Goal: Task Accomplishment & Management: Manage account settings

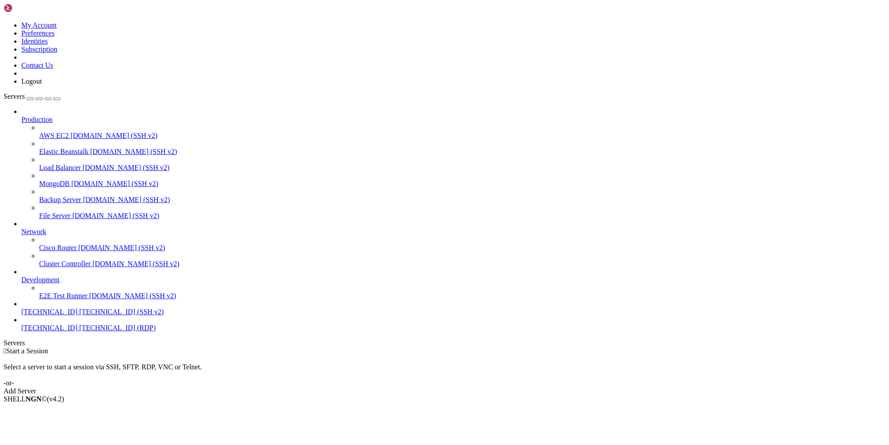
click at [74, 331] on span "[TECHNICAL_ID]" at bounding box center [49, 328] width 56 height 8
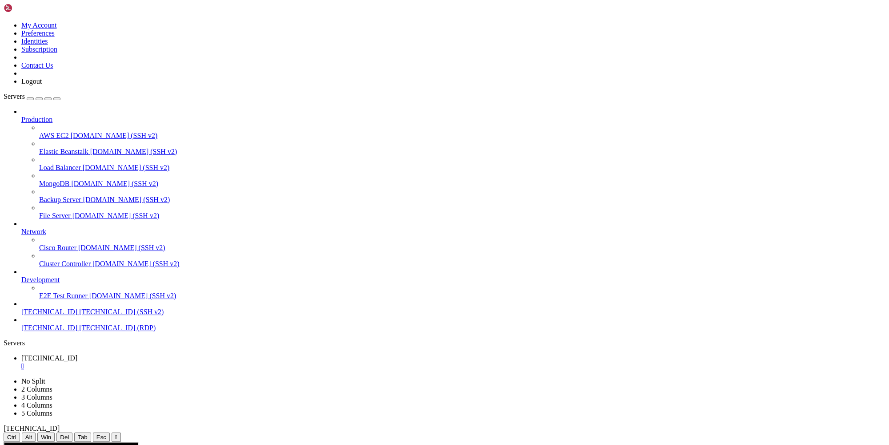
click at [162, 362] on div "" at bounding box center [453, 366] width 864 height 8
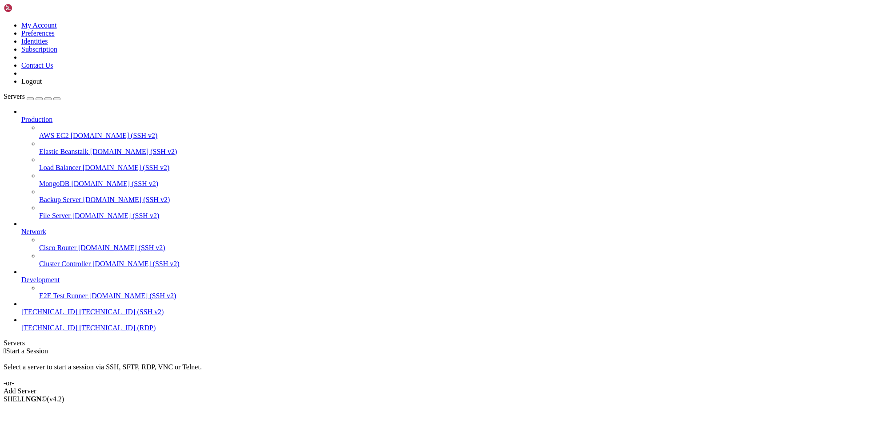
click at [61, 315] on span "[TECHNICAL_ID]" at bounding box center [49, 312] width 56 height 8
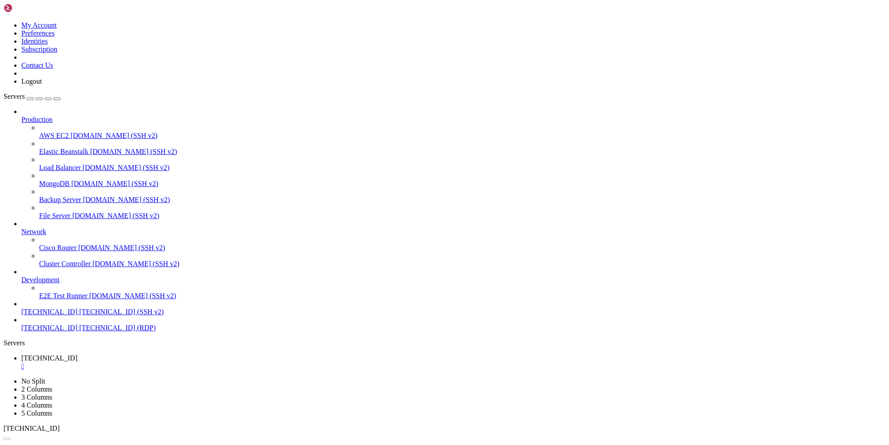
scroll to position [0, 0]
click at [79, 331] on span "[TECHNICAL_ID] (RDP)" at bounding box center [117, 328] width 76 height 8
click at [63, 331] on span "[TECHNICAL_ID]" at bounding box center [49, 328] width 56 height 8
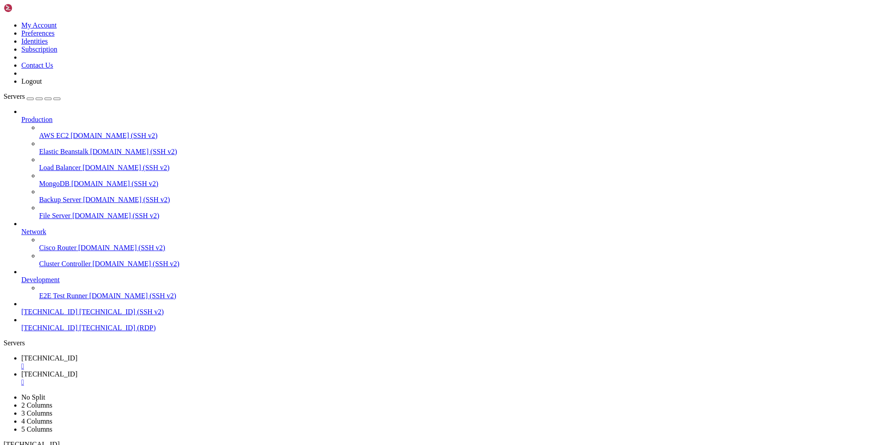
scroll to position [4, 0]
click at [169, 362] on div "" at bounding box center [453, 366] width 864 height 8
click at [163, 362] on div "" at bounding box center [453, 366] width 864 height 8
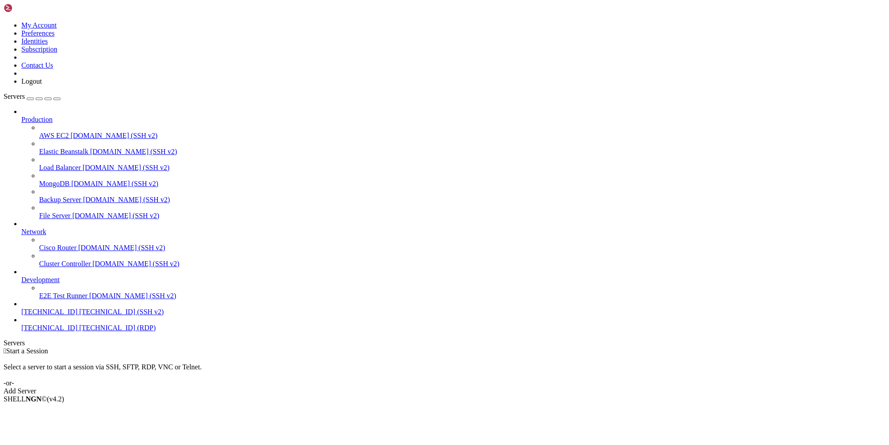
click at [79, 331] on span "[TECHNICAL_ID] (RDP)" at bounding box center [117, 328] width 76 height 8
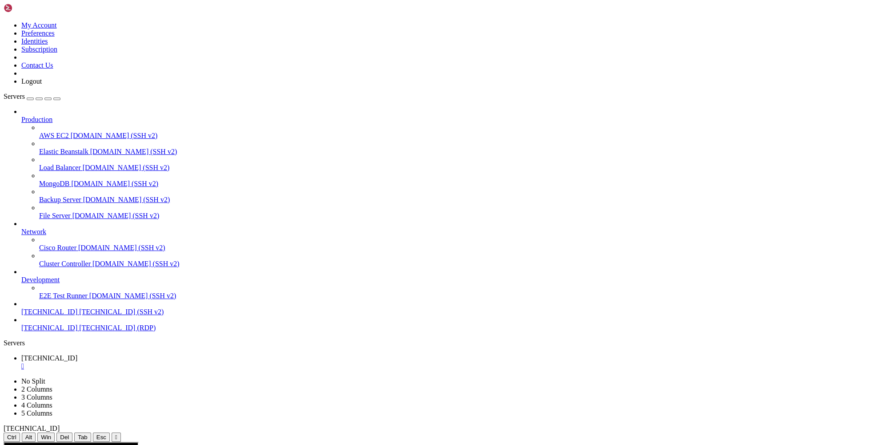
scroll to position [0, 0]
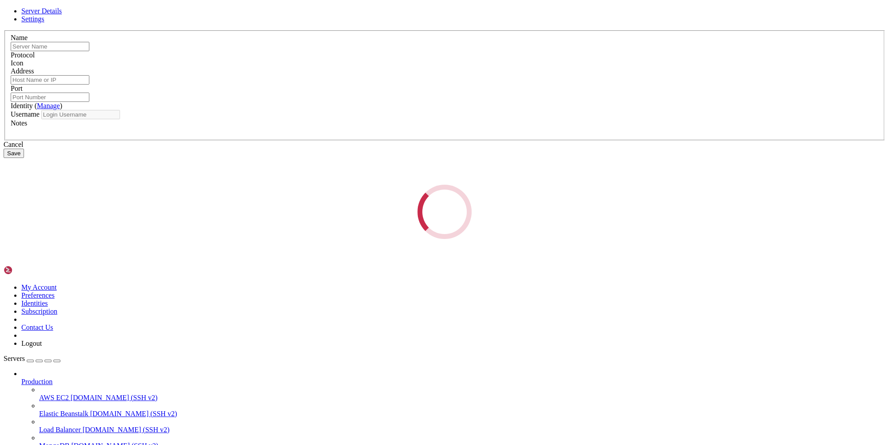
type input "[TECHNICAL_ID]"
type input "3389"
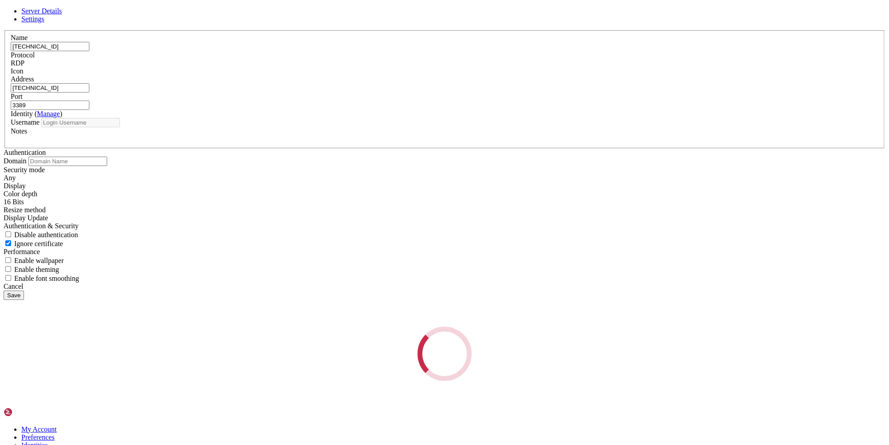
type input "Administrator"
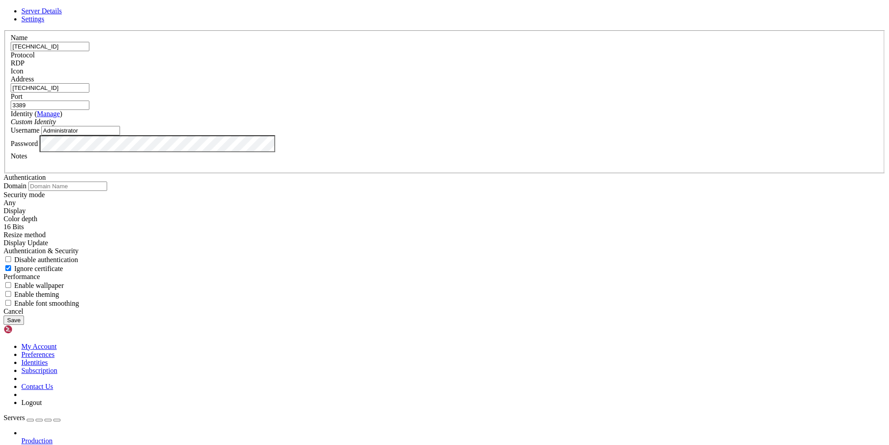
click at [24, 325] on button "Save" at bounding box center [14, 319] width 20 height 9
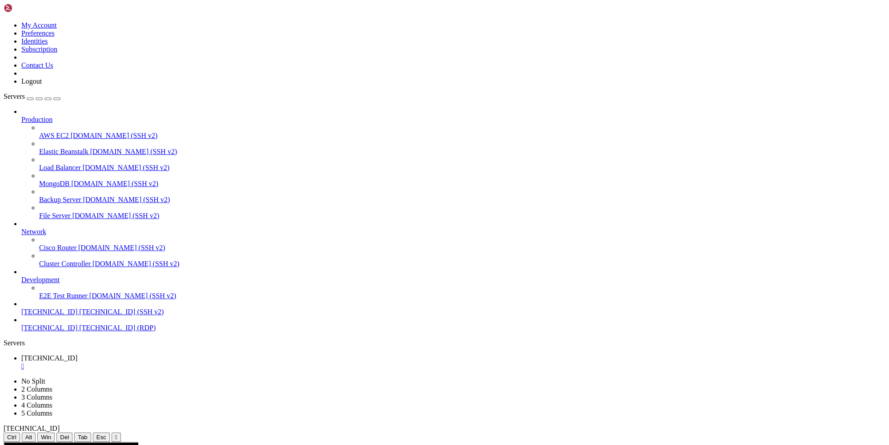
click at [164, 362] on div "" at bounding box center [453, 366] width 864 height 8
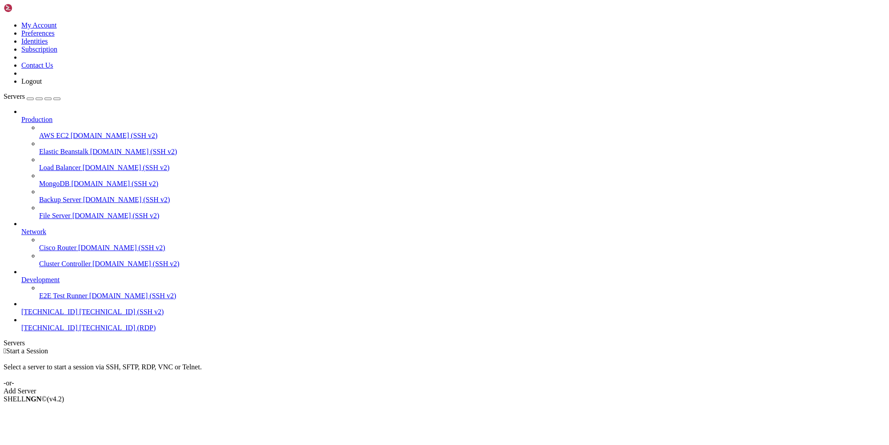
click at [79, 331] on span "[TECHNICAL_ID] (RDP)" at bounding box center [117, 328] width 76 height 8
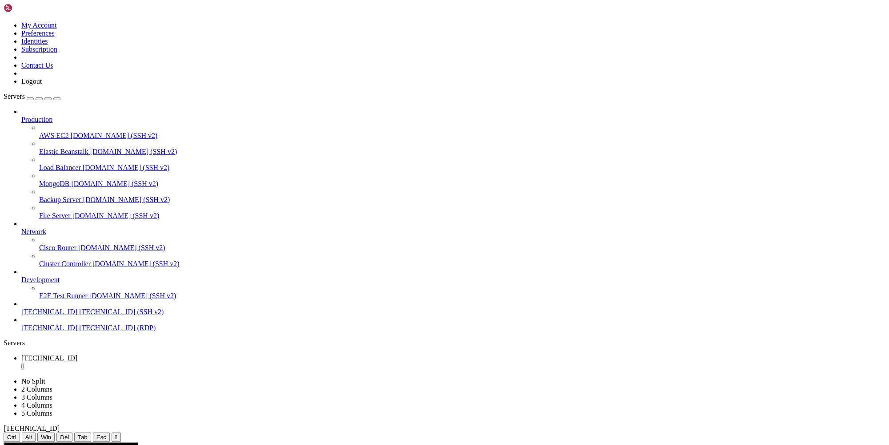
click at [163, 362] on div "" at bounding box center [453, 366] width 864 height 8
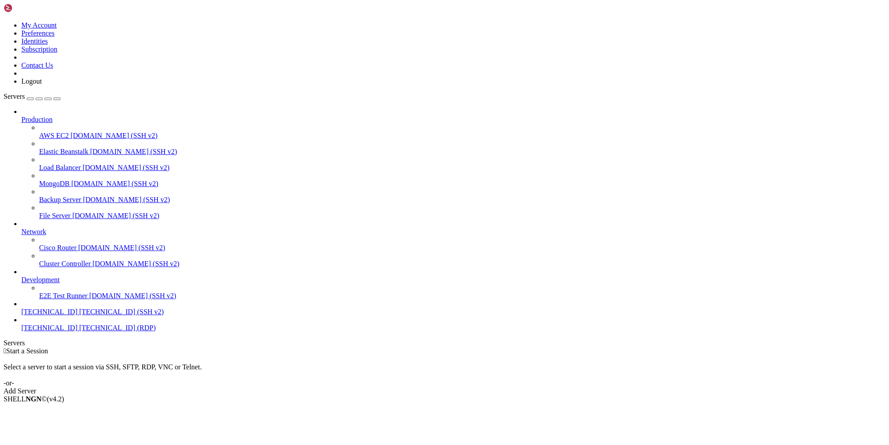
click at [77, 331] on span "[TECHNICAL_ID]" at bounding box center [49, 328] width 56 height 8
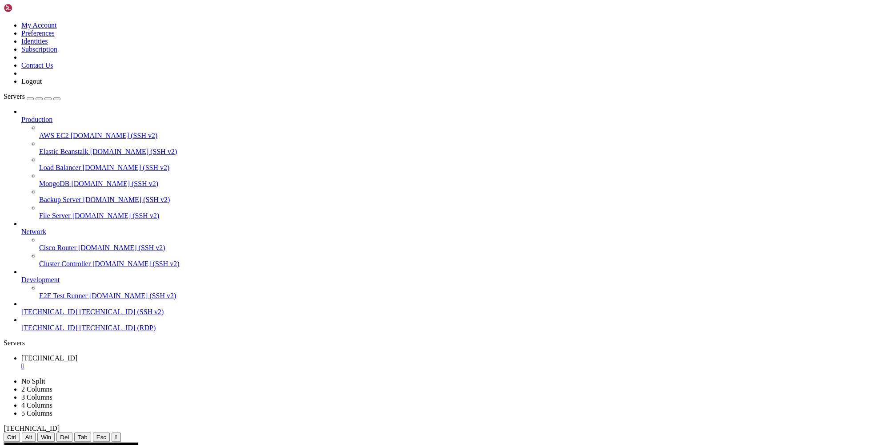
scroll to position [0, 0]
click at [165, 362] on div "" at bounding box center [453, 366] width 864 height 8
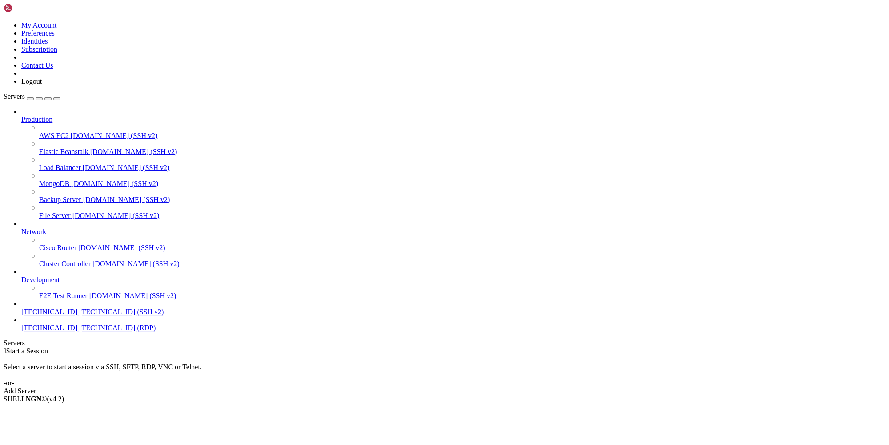
click at [30, 99] on div "button" at bounding box center [30, 99] width 0 height 0
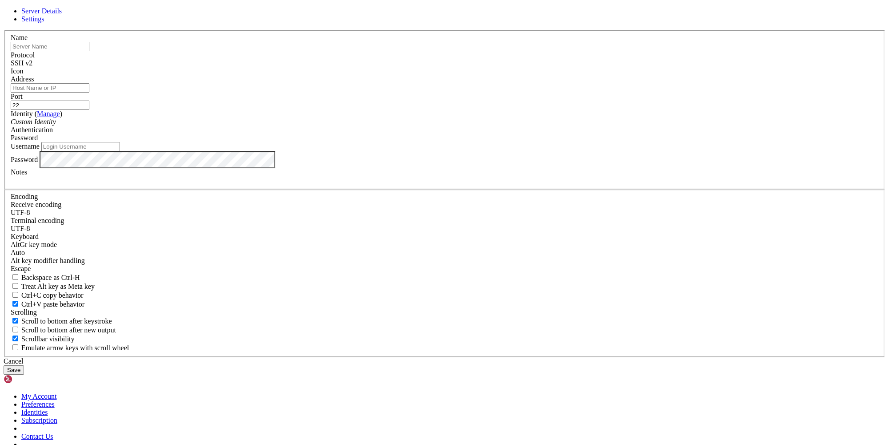
click at [120, 151] on input "Username" at bounding box center [80, 146] width 79 height 9
type input "root"
click at [89, 51] on input "text" at bounding box center [50, 46] width 79 height 9
paste input "[TECHNICAL_ID]"
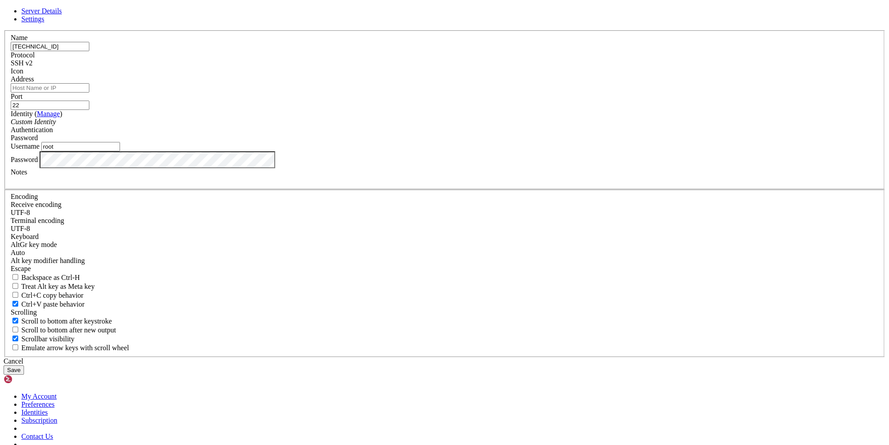
type input "[TECHNICAL_ID]"
click at [89, 92] on input "Address" at bounding box center [50, 87] width 79 height 9
paste input "[TECHNICAL_ID]"
type input "[TECHNICAL_ID]"
click at [24, 365] on button "Save" at bounding box center [14, 369] width 20 height 9
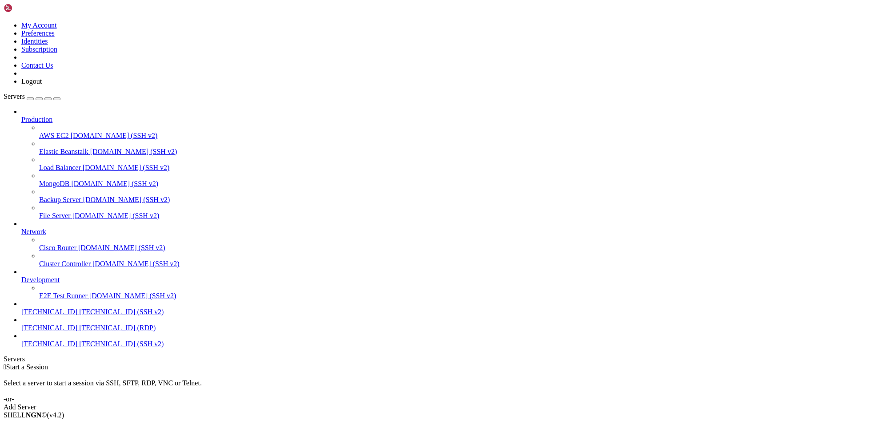
click at [64, 347] on span "[TECHNICAL_ID]" at bounding box center [49, 344] width 56 height 8
drag, startPoint x: 129, startPoint y: 770, endPoint x: 9, endPoint y: 530, distance: 268.0
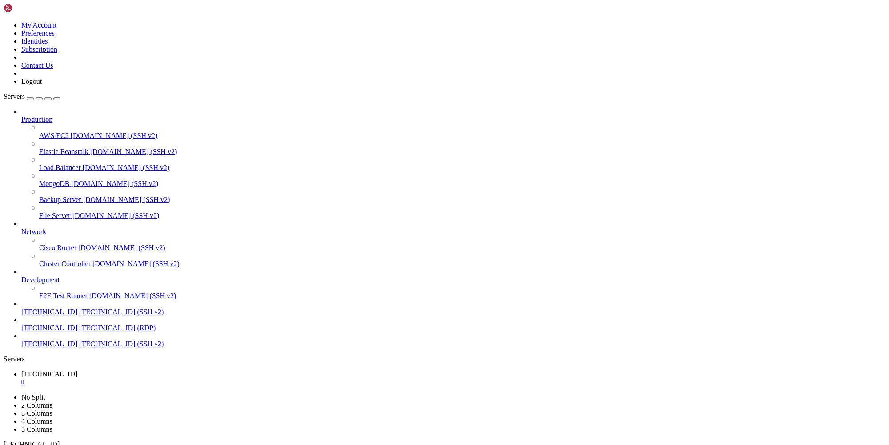
paste textarea "sh [DOMAIN_NAME]"
type textarea "sh [DOMAIN_NAME]"
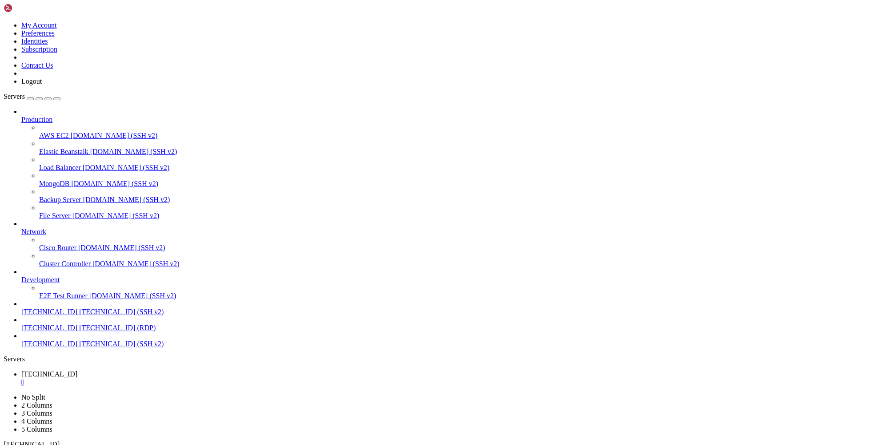
drag, startPoint x: 76, startPoint y: 881, endPoint x: 38, endPoint y: 879, distance: 38.3
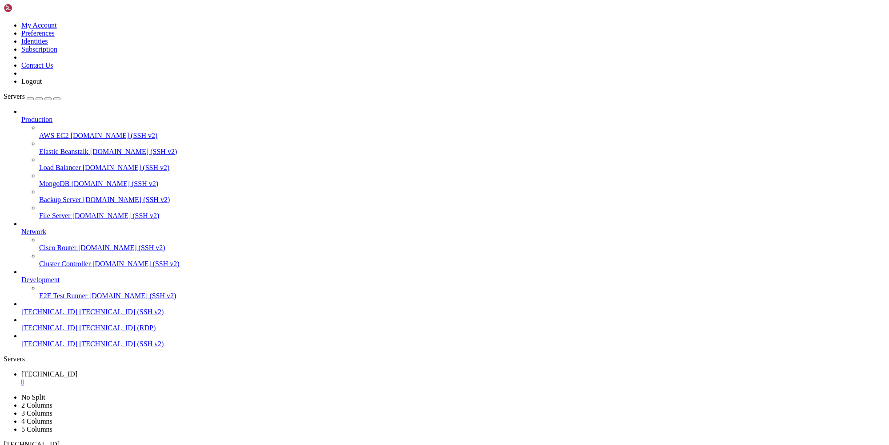
drag, startPoint x: 131, startPoint y: 875, endPoint x: 7, endPoint y: 875, distance: 124.5
click at [168, 378] on div "" at bounding box center [453, 382] width 864 height 8
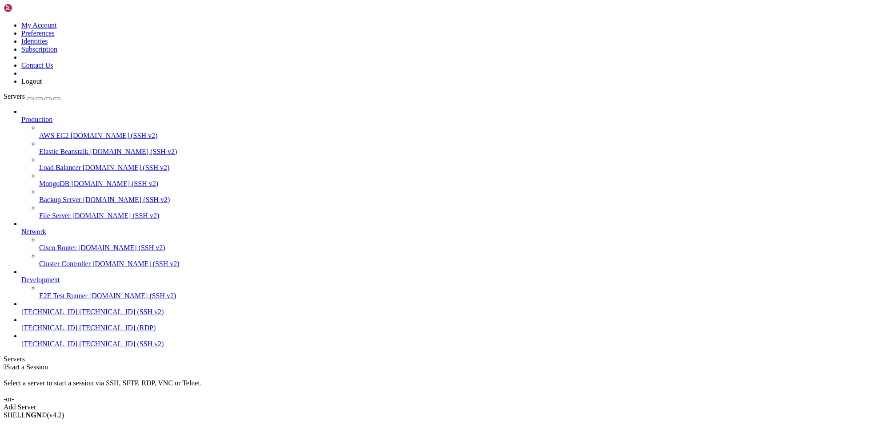
click at [79, 331] on span "[TECHNICAL_ID] (RDP)" at bounding box center [117, 328] width 76 height 8
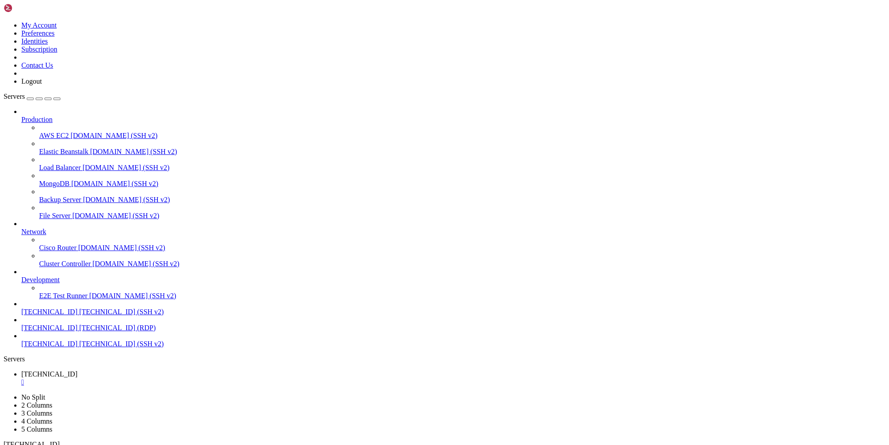
click at [167, 378] on div "" at bounding box center [453, 382] width 864 height 8
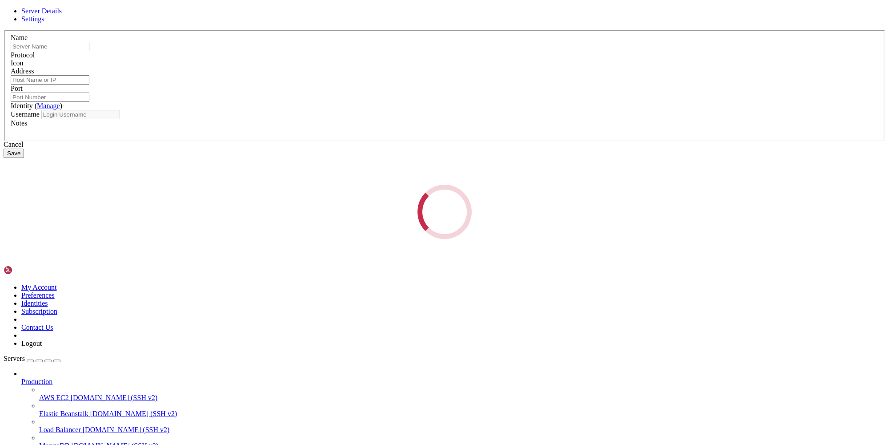
type input "[TECHNICAL_ID]"
type input "3389"
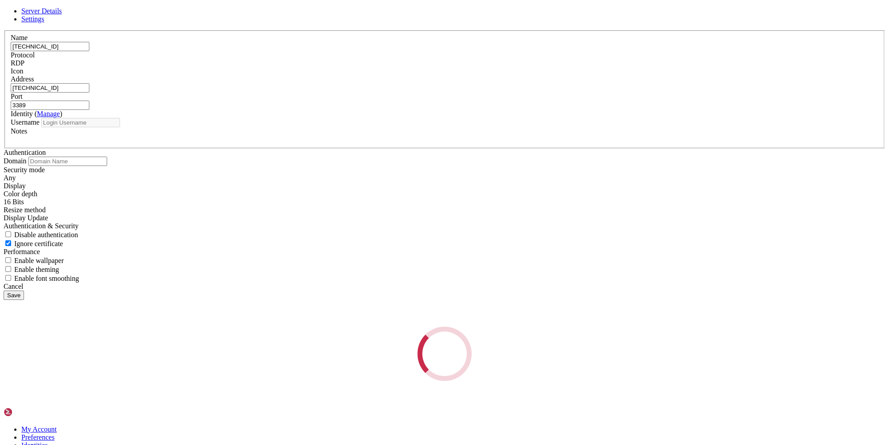
type input "Administrator"
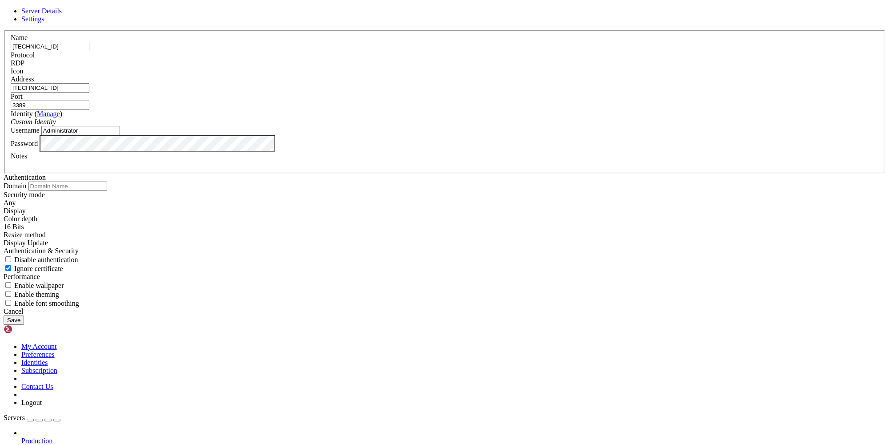
click at [24, 325] on button "Save" at bounding box center [14, 319] width 20 height 9
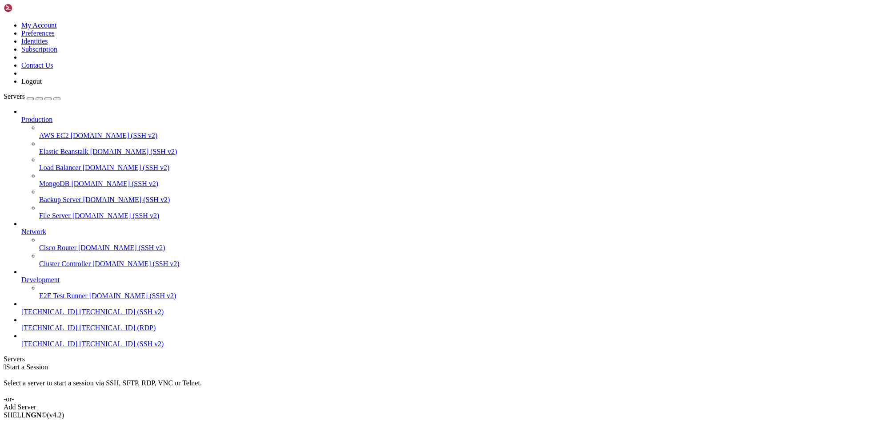
click at [68, 331] on span "[TECHNICAL_ID]" at bounding box center [49, 328] width 56 height 8
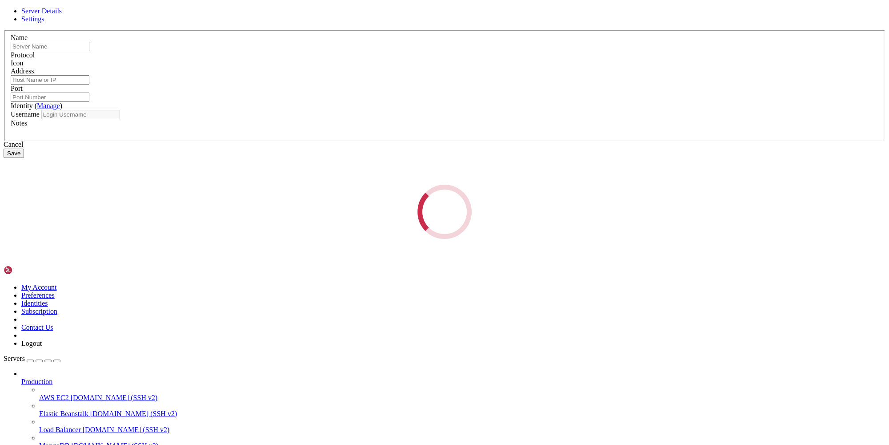
type input "[TECHNICAL_ID]"
type input "3389"
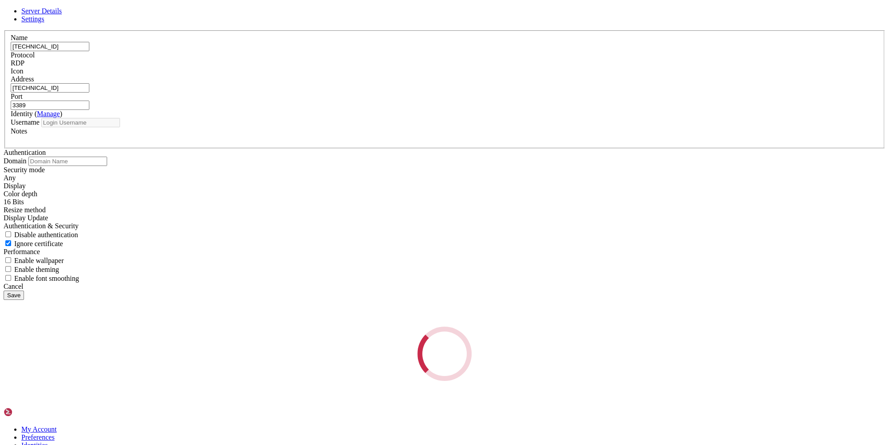
type input "Administrator"
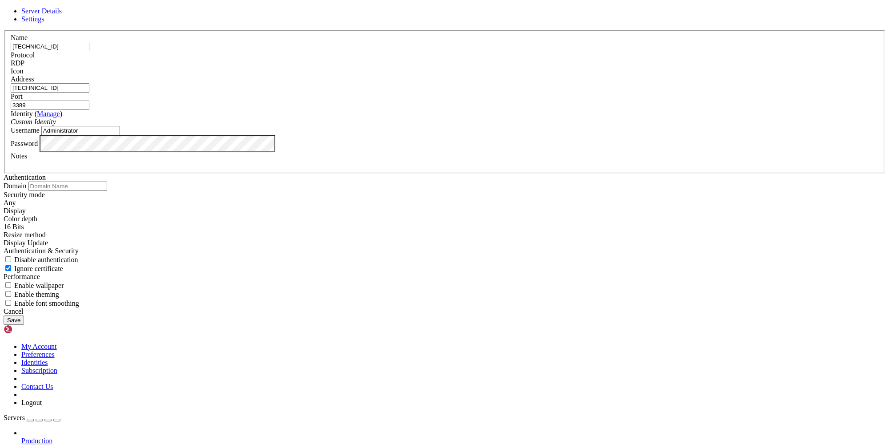
click at [120, 135] on input "Administrator" at bounding box center [80, 130] width 79 height 9
click at [398, 168] on div at bounding box center [445, 164] width 868 height 8
paste div
drag, startPoint x: 371, startPoint y: 305, endPoint x: 277, endPoint y: 305, distance: 94.2
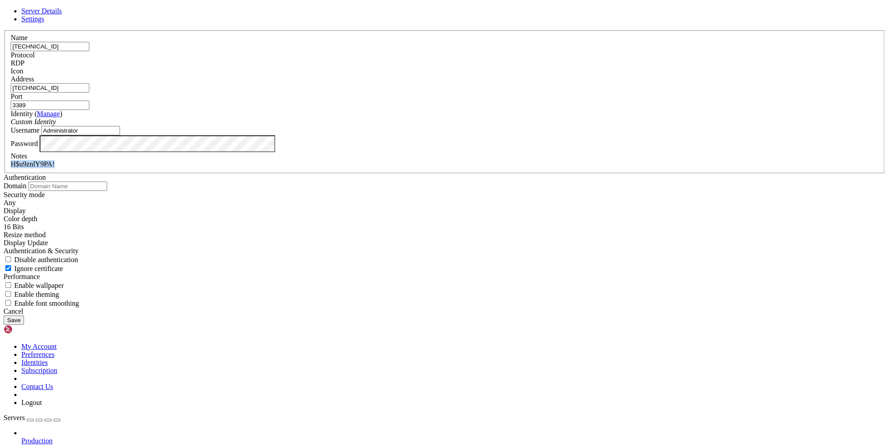
click at [277, 168] on div "H$u9znlY9PA!" at bounding box center [445, 164] width 868 height 8
copy div "H$u9znlY9PA!"
click at [468, 168] on div "H$u9znlY9PA!" at bounding box center [445, 164] width 868 height 8
click at [466, 168] on div "H$u9znlY9PA!" at bounding box center [445, 164] width 868 height 8
click at [494, 168] on div "H$u9znlY9PA!" at bounding box center [445, 164] width 868 height 8
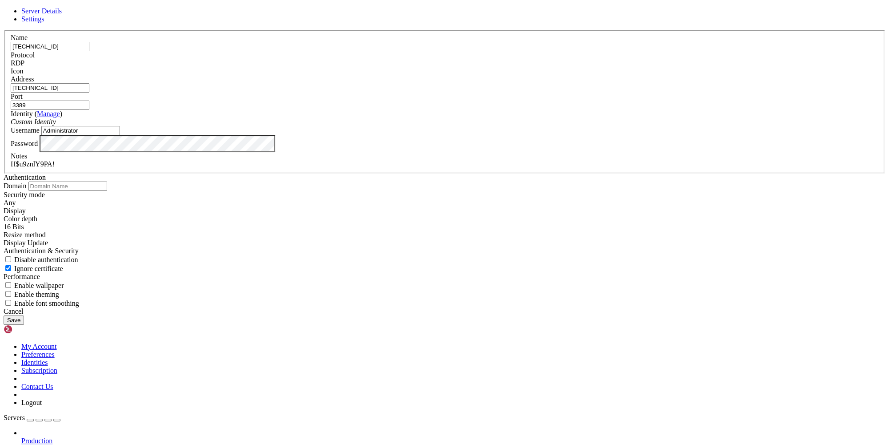
click at [494, 168] on div "H$u9znlY9PA!" at bounding box center [445, 164] width 868 height 8
click at [24, 325] on button "Save" at bounding box center [14, 319] width 20 height 9
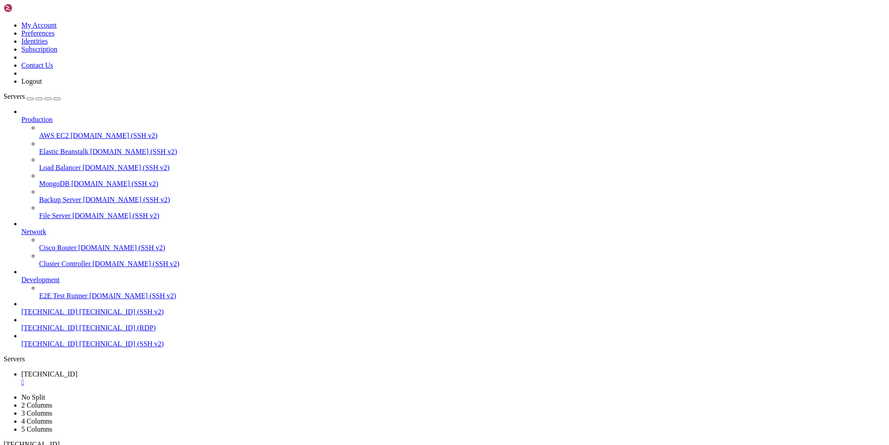
click at [62, 331] on span "[TECHNICAL_ID]" at bounding box center [49, 328] width 56 height 8
click at [164, 378] on div "" at bounding box center [453, 382] width 864 height 8
